Goal: Task Accomplishment & Management: Use online tool/utility

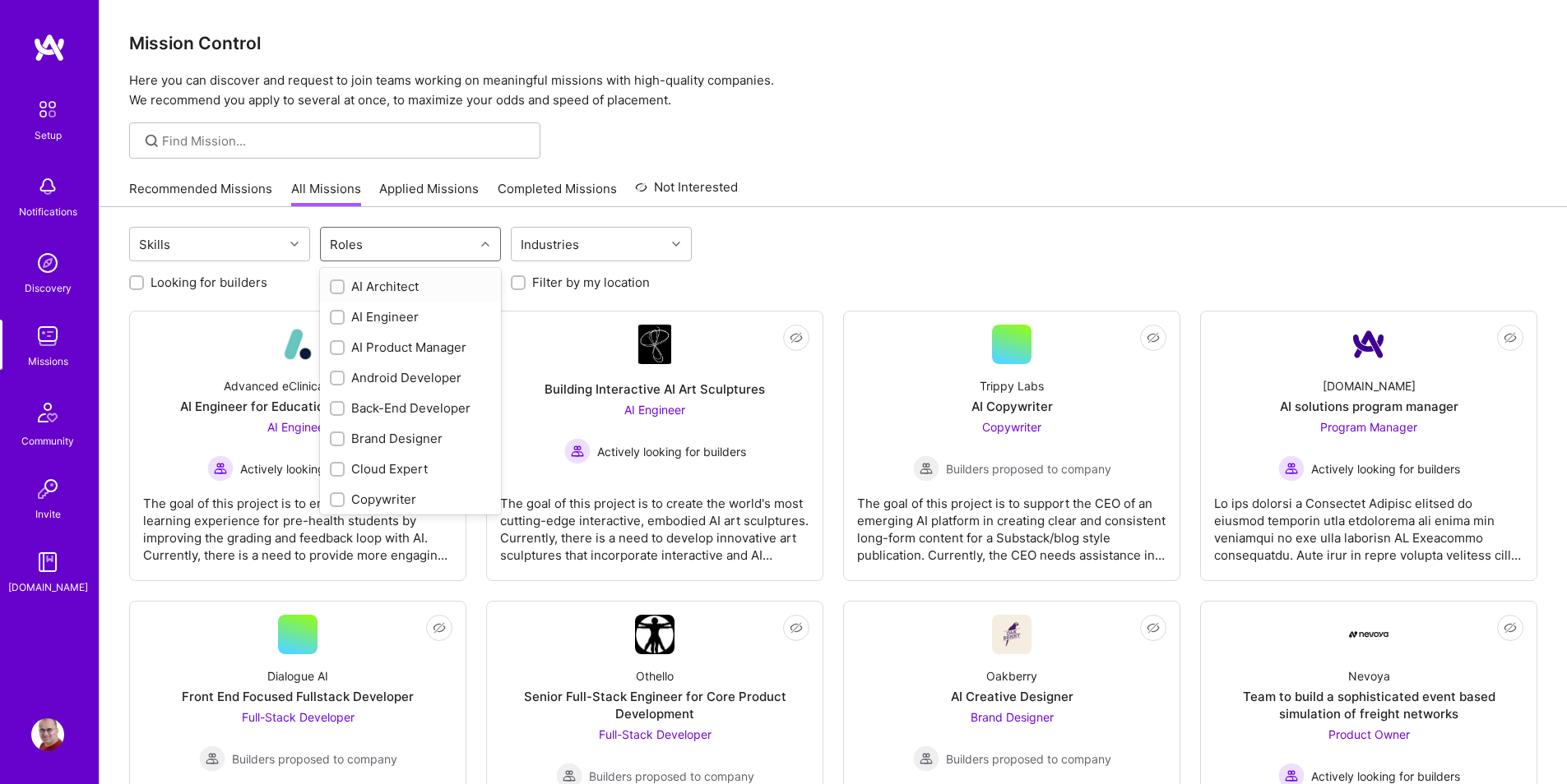
click at [365, 246] on div "Roles" at bounding box center [347, 244] width 41 height 24
click at [381, 410] on div "Back-End Developer" at bounding box center [410, 408] width 161 height 17
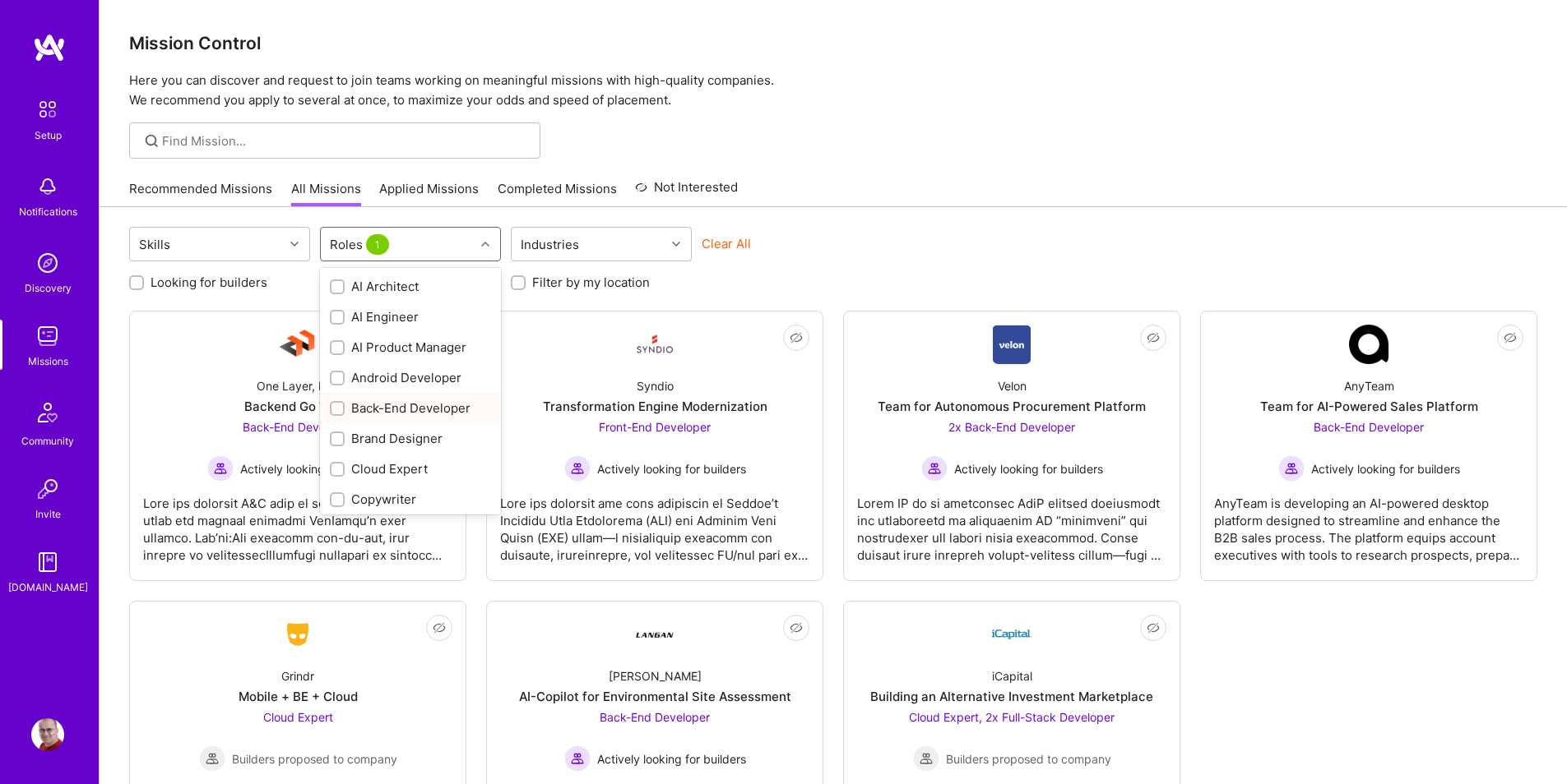
checkbox input "true"
click at [248, 287] on label "Looking for builders" at bounding box center [208, 282] width 117 height 17
click at [144, 287] on input "Looking for builders" at bounding box center [138, 284] width 12 height 12
checkbox input "true"
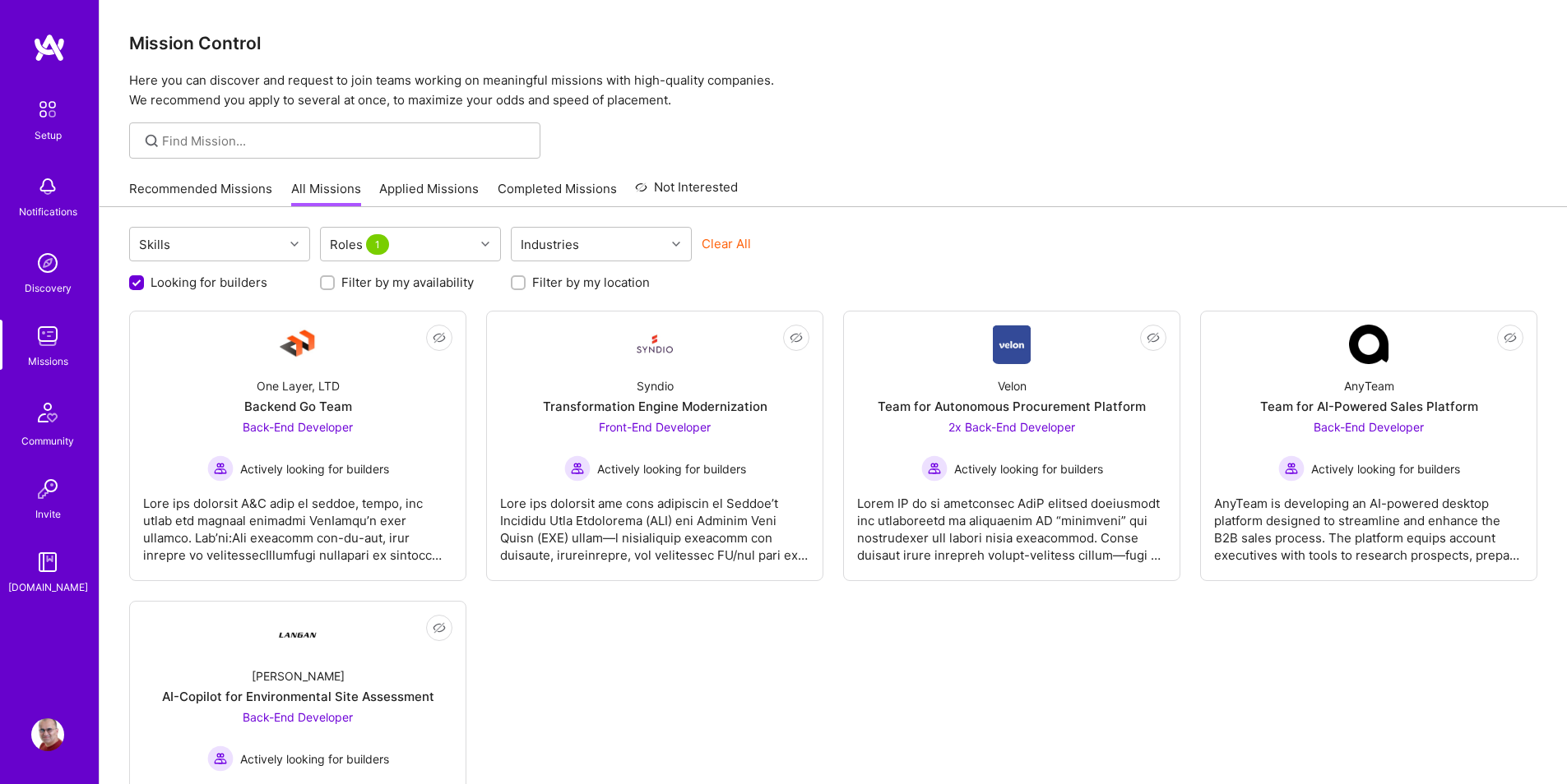
drag, startPoint x: 229, startPoint y: 189, endPoint x: 264, endPoint y: 171, distance: 39.4
click at [229, 189] on link "Recommended Missions" at bounding box center [200, 194] width 143 height 27
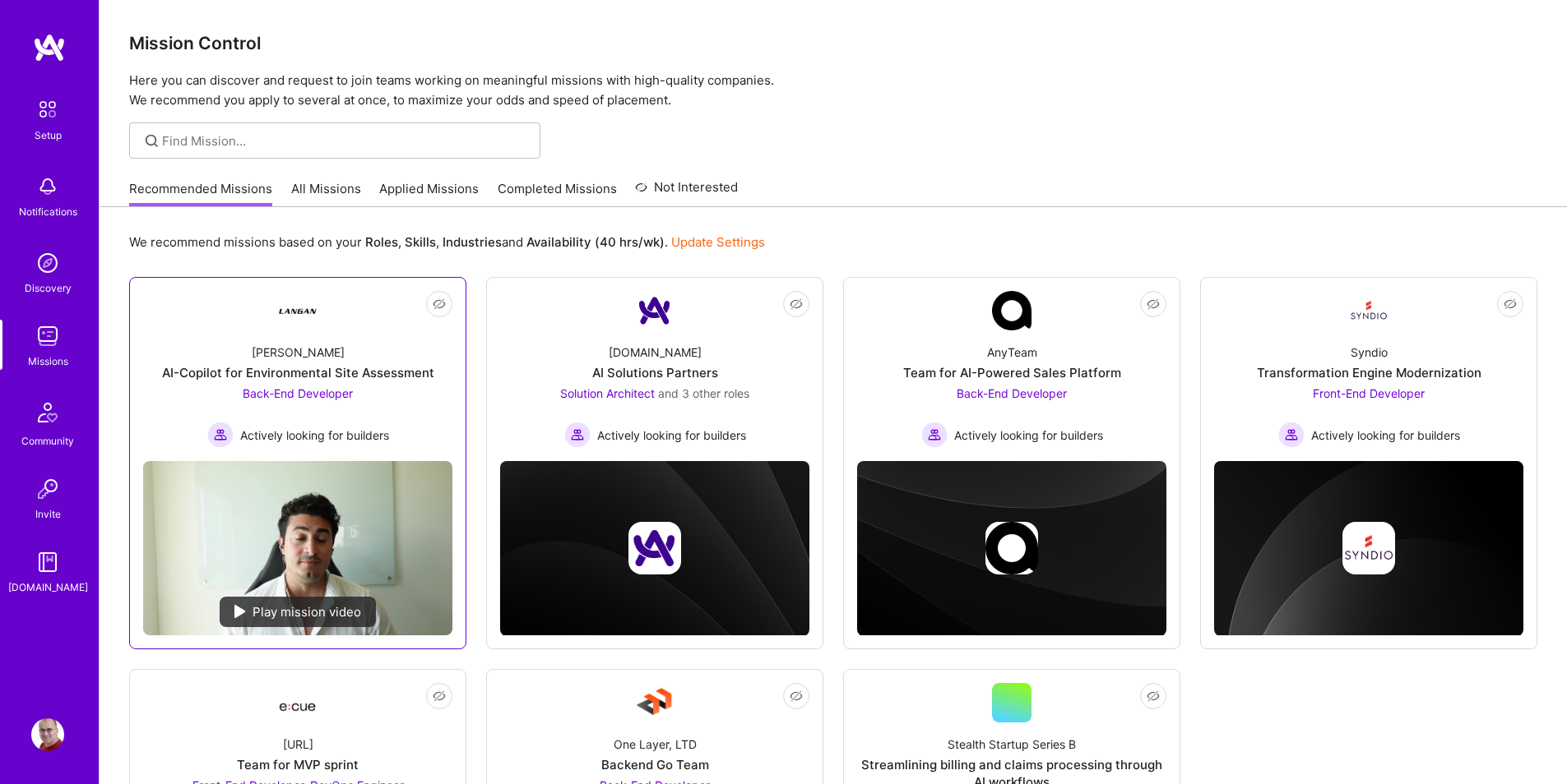
click at [412, 442] on div "Langan AI-Copilot for Environmental Site Assessment Back-End Developer Actively…" at bounding box center [298, 390] width 309 height 117
click at [1169, 55] on div "Mission Control Here you can discover and request to join teams working on mean…" at bounding box center [832, 55] width 1467 height 110
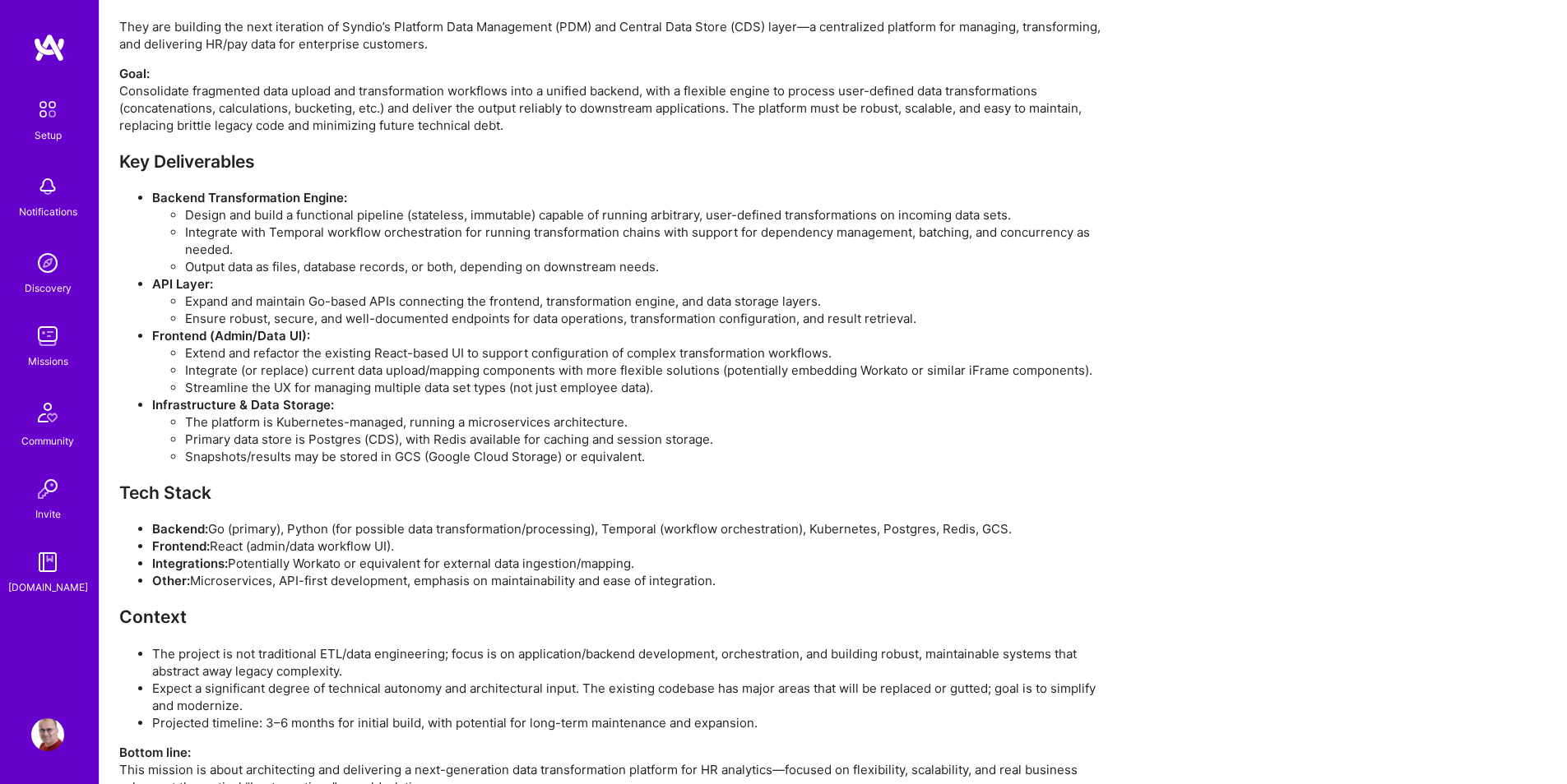
scroll to position [1871, 0]
